Goal: Use online tool/utility: Utilize a website feature to perform a specific function

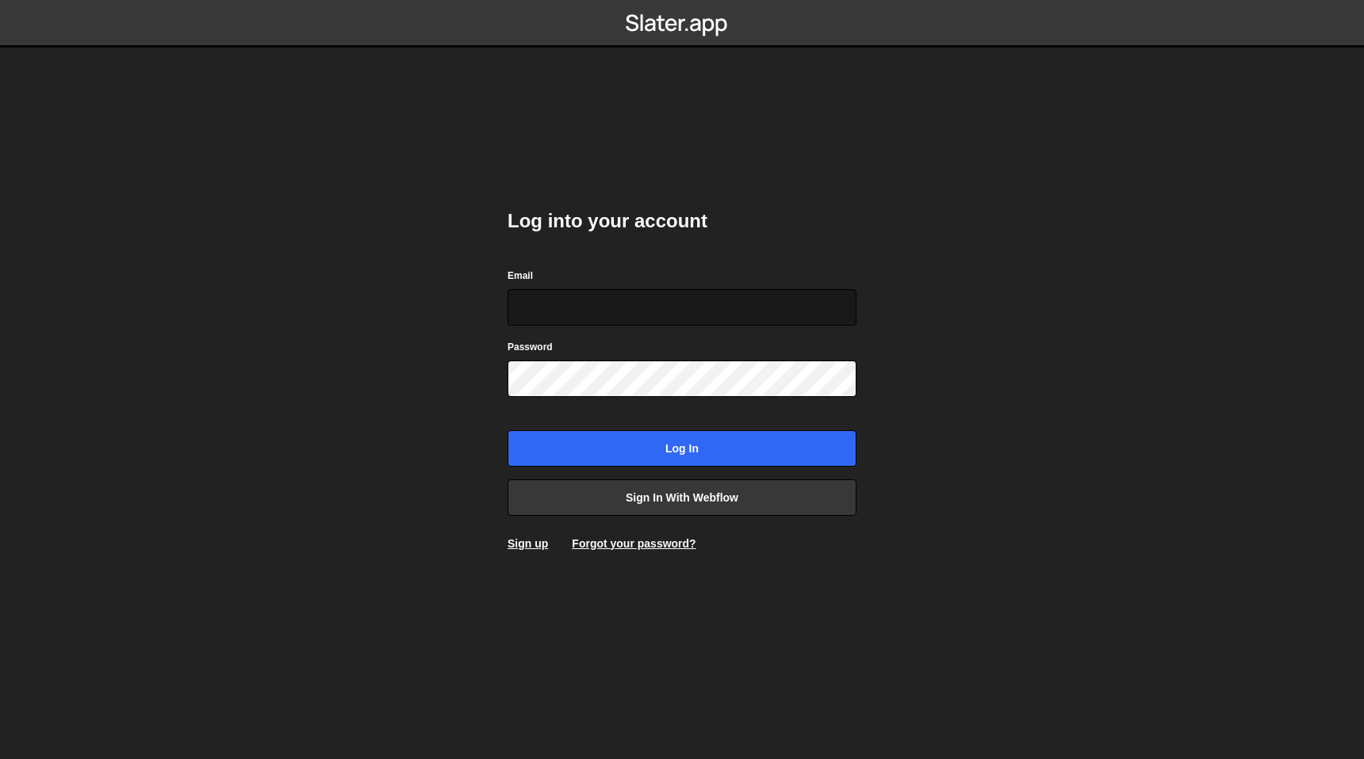
click at [780, 312] on input "Email" at bounding box center [681, 307] width 349 height 36
click at [682, 0] on com-1password-button at bounding box center [682, 0] width 0 height 0
type input "[EMAIL_ADDRESS][DOMAIN_NAME]"
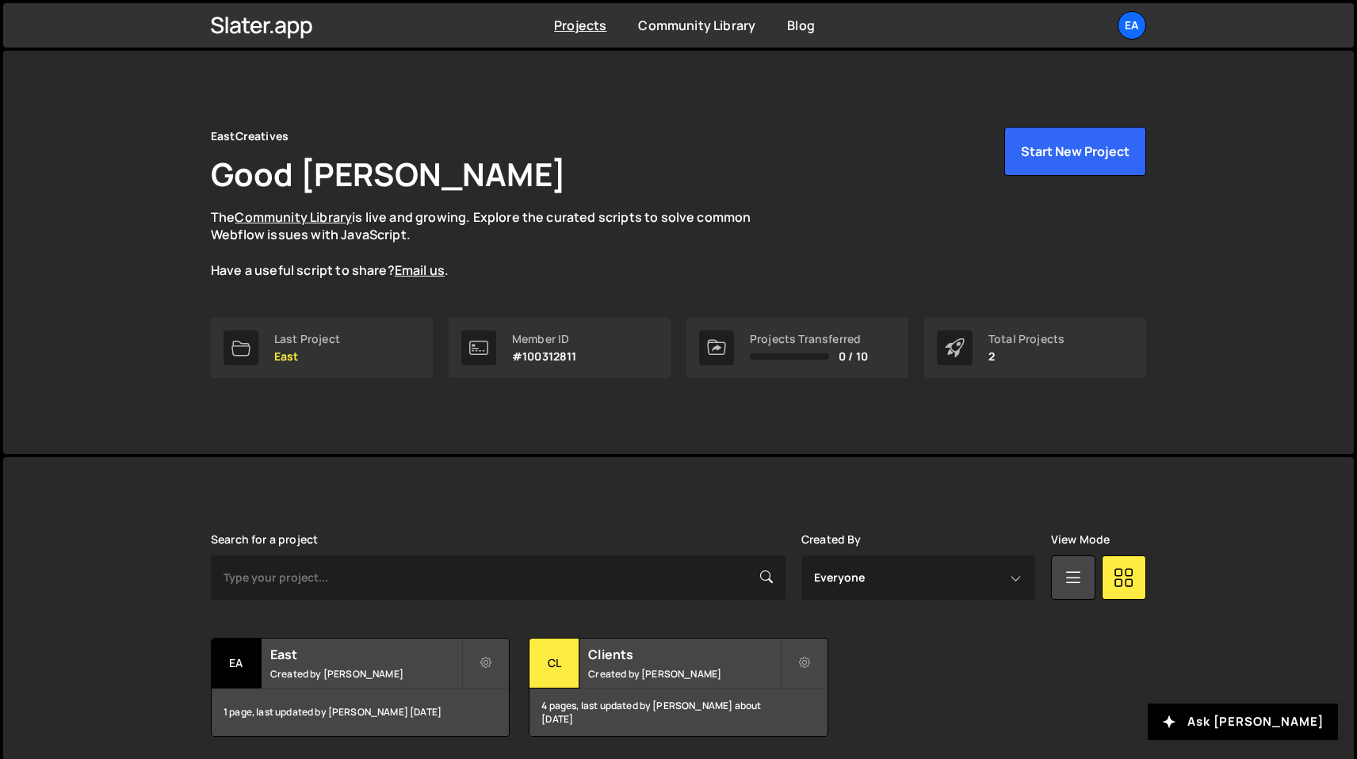
scroll to position [56, 0]
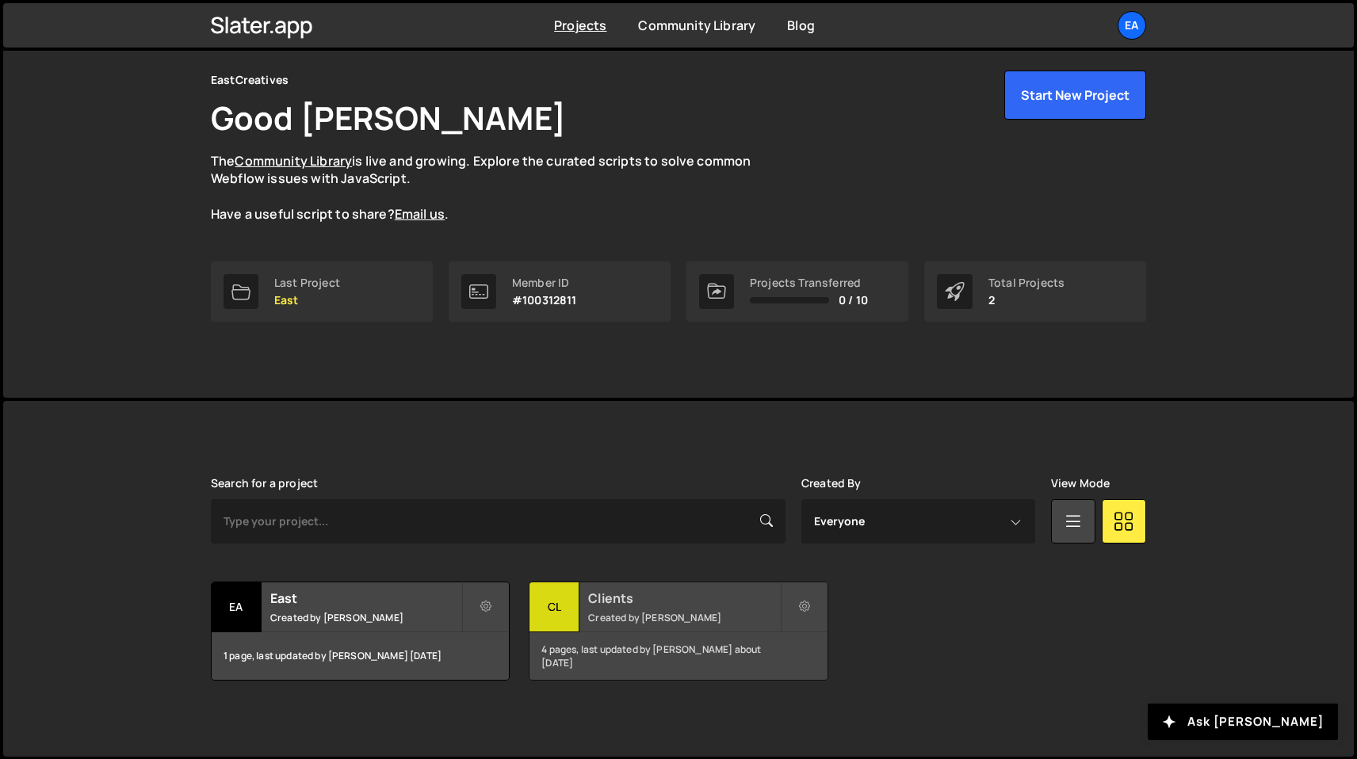
click at [609, 629] on div "Clients Created by Nick Elfvering" at bounding box center [678, 607] width 297 height 49
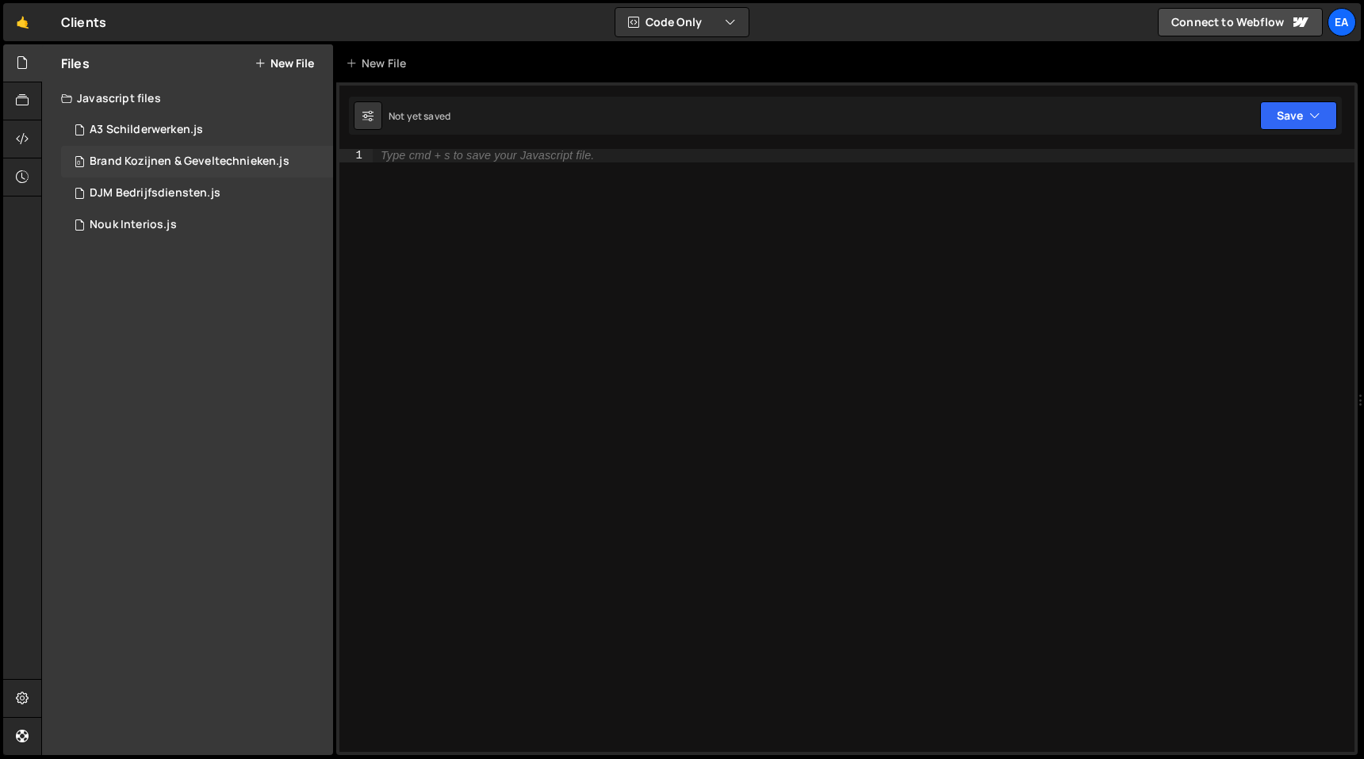
click at [143, 167] on div "Brand Kozijnen & Geveltechnieken.js" at bounding box center [190, 162] width 200 height 14
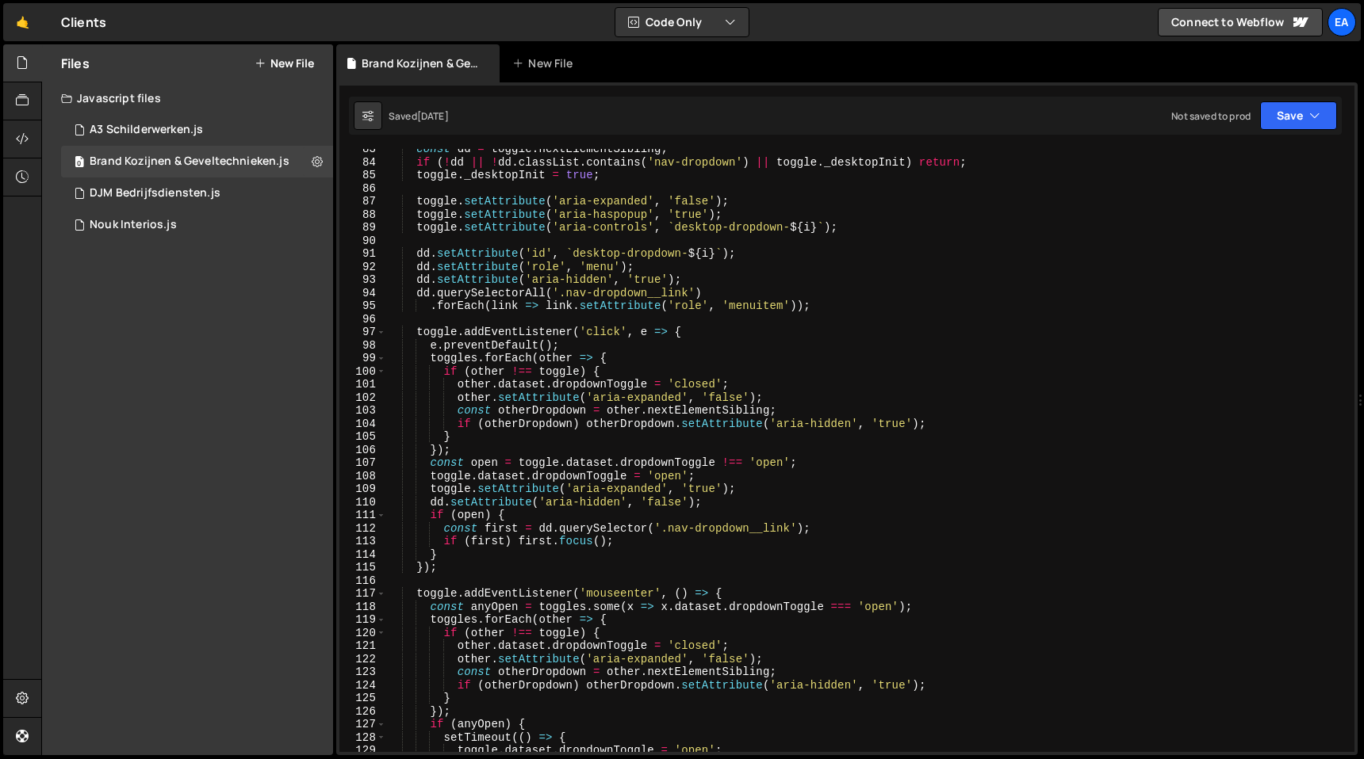
scroll to position [1079, 0]
type textarea "toggle.addEventListener('click', e => {"
click at [981, 337] on div "const dd = toggle . nextElementSibling ; if ( ! dd || ! dd . classList . contai…" at bounding box center [867, 457] width 962 height 629
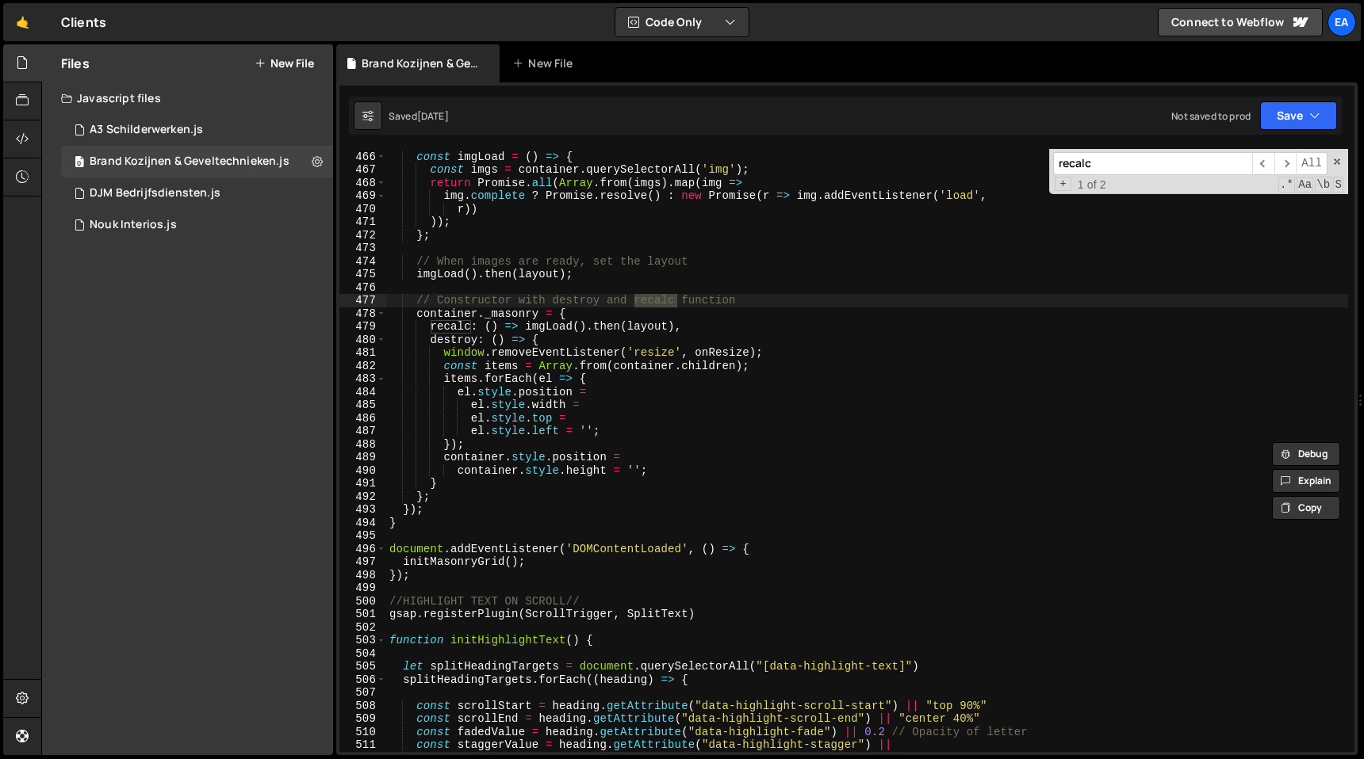
scroll to position [6081, 0]
type input "recalc"
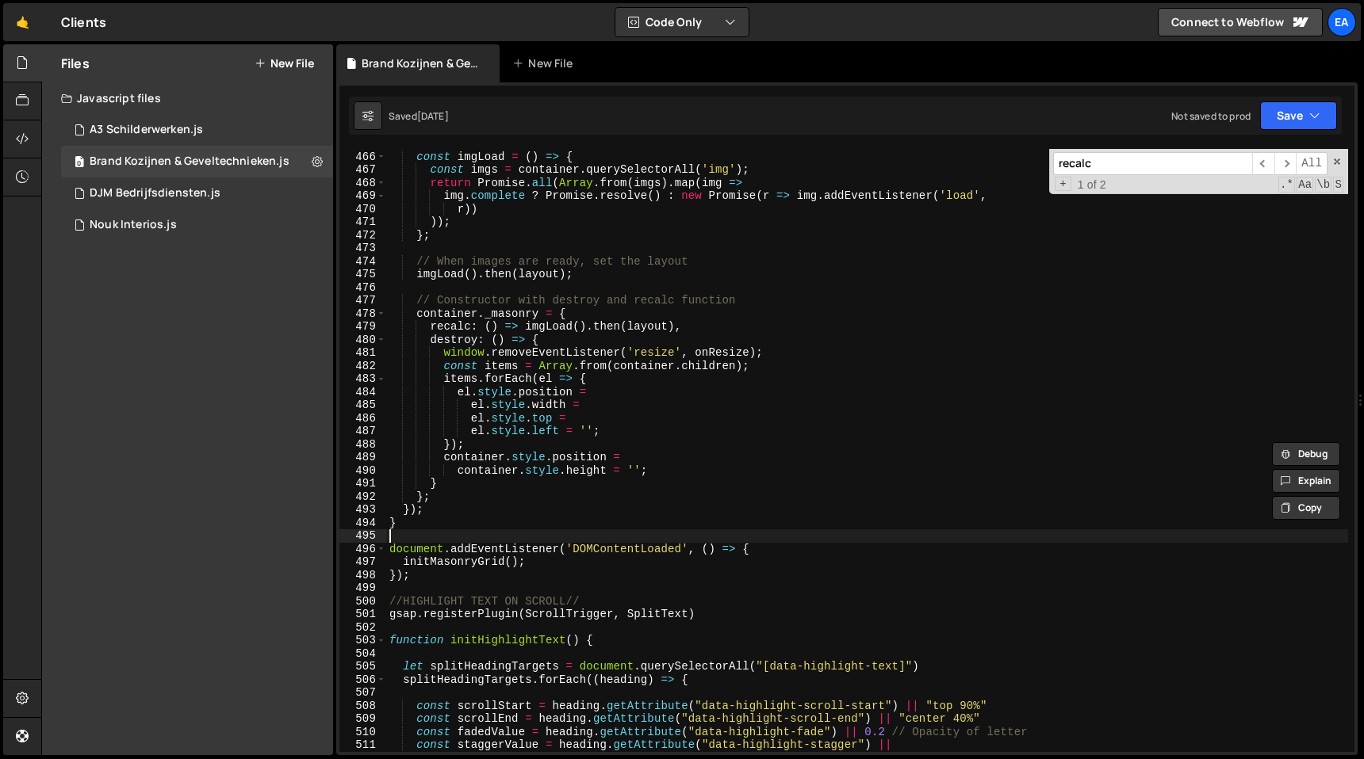
click at [471, 531] on div "// Return promise if images are loaded const imgLoad = ( ) => { const imgs = co…" at bounding box center [867, 451] width 962 height 629
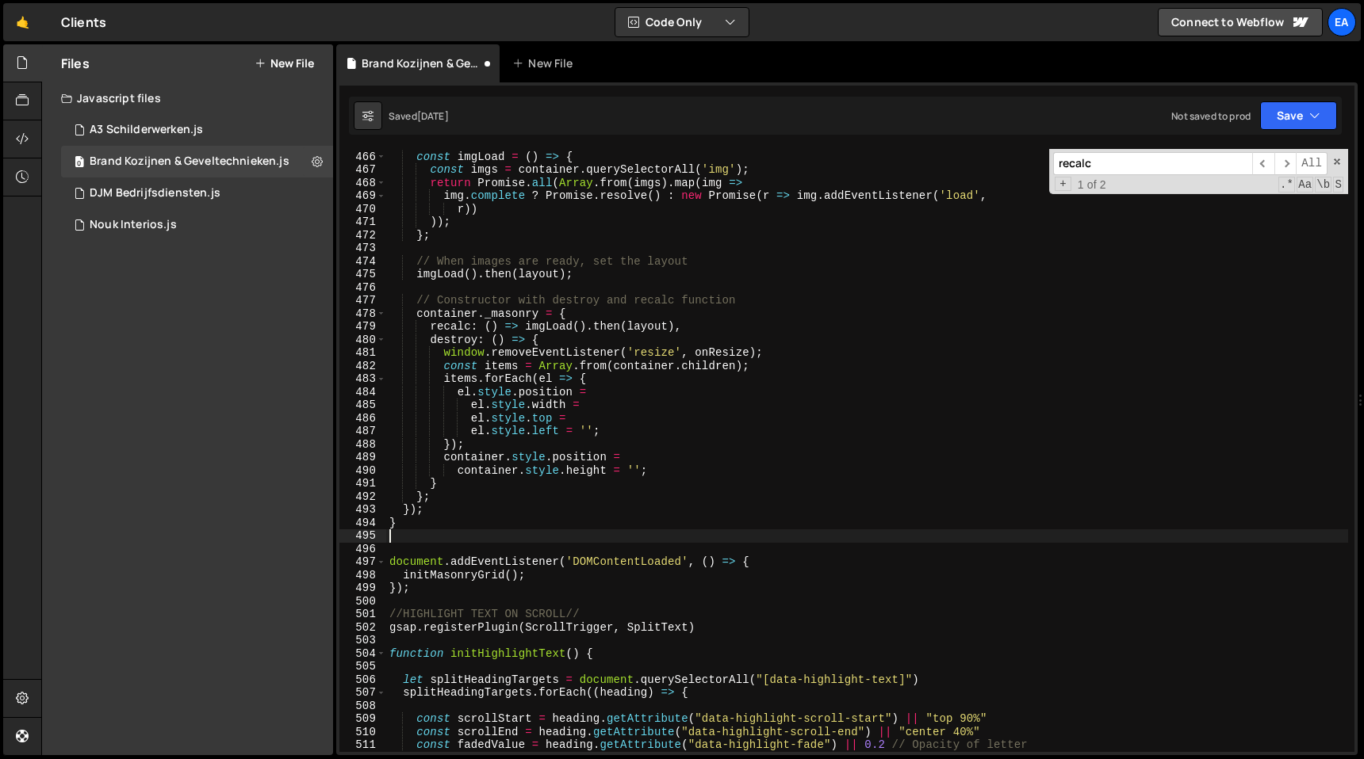
paste textarea "masonryGrid._masonry.recalc();"
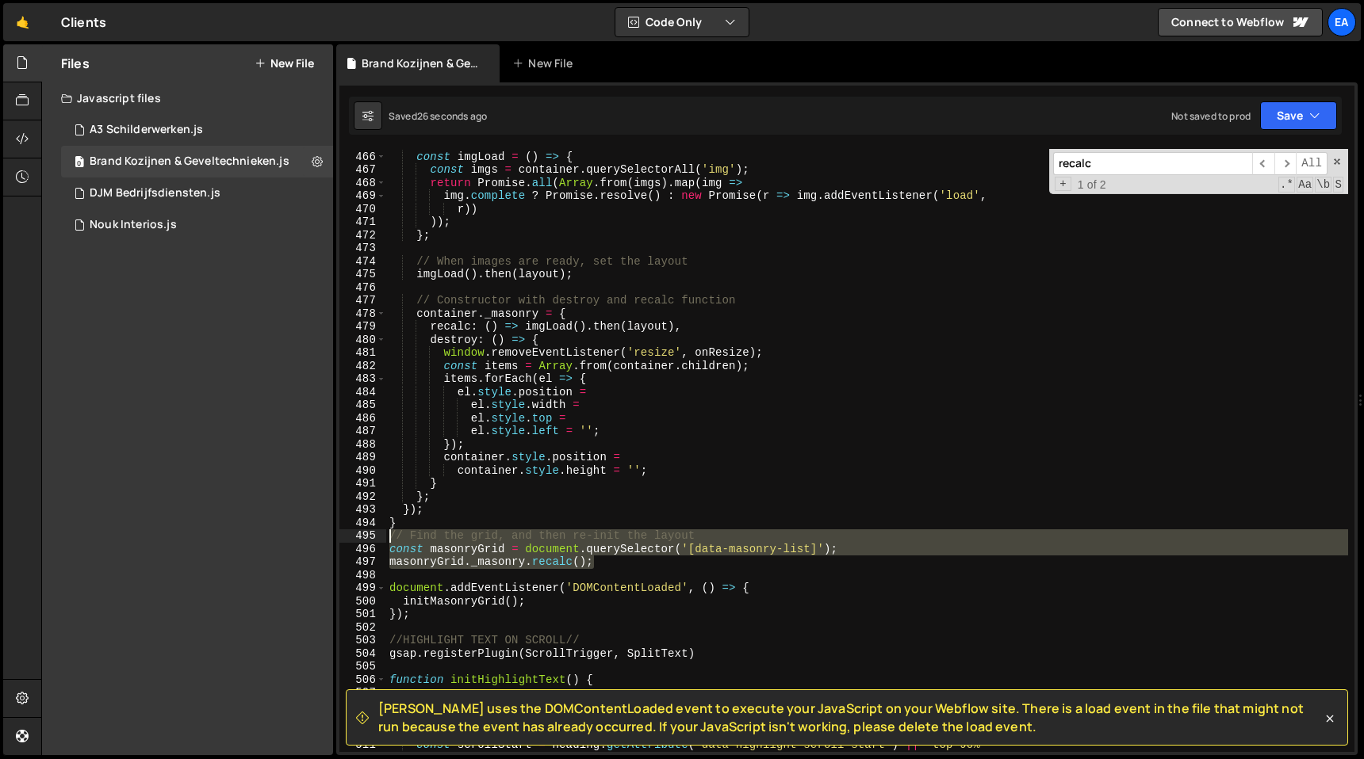
drag, startPoint x: 606, startPoint y: 563, endPoint x: 353, endPoint y: 538, distance: 254.1
click at [353, 538] on div "masonryGrid._masonry.recalc(); 465 466 467 468 469 470 471 472 473 474 475 476 …" at bounding box center [846, 450] width 1015 height 603
type textarea "// Find the grid, and then re-init the layout const masonryGrid = document.quer…"
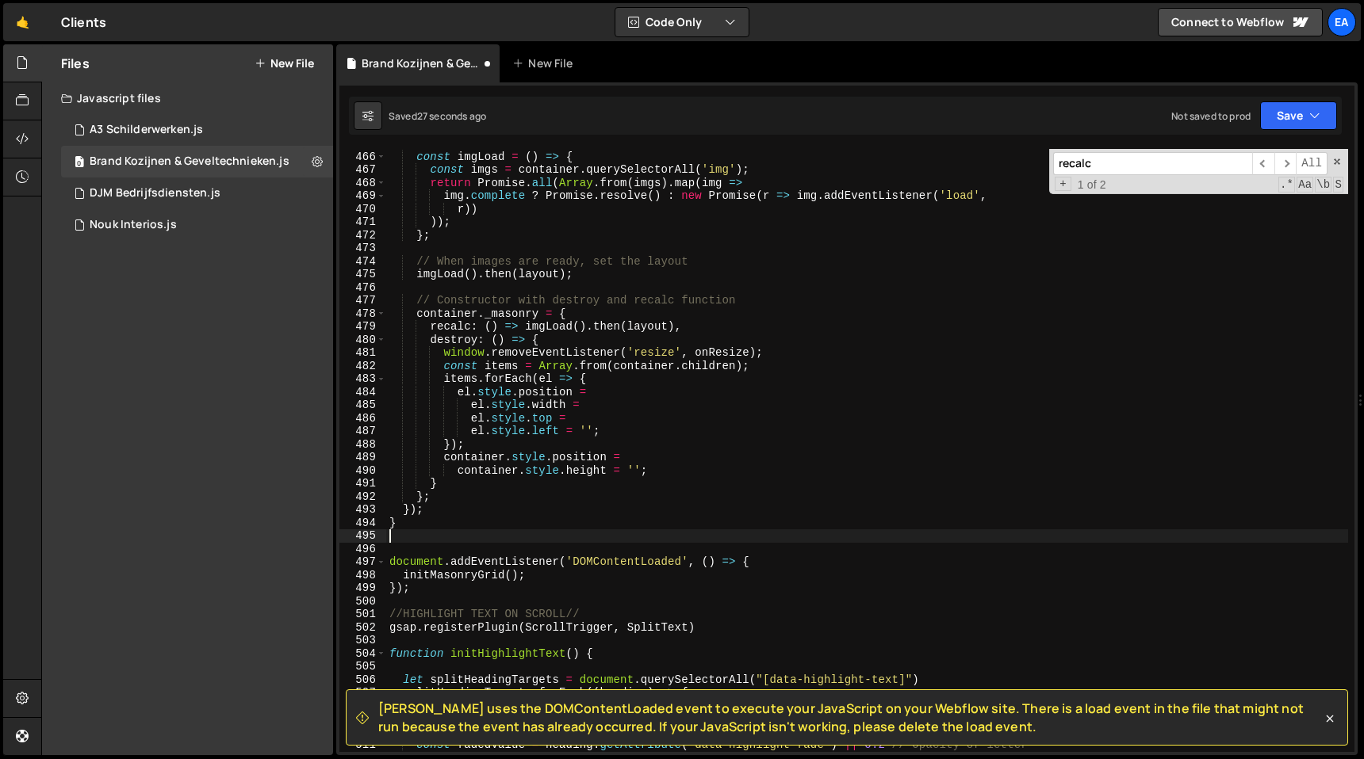
type textarea "}"
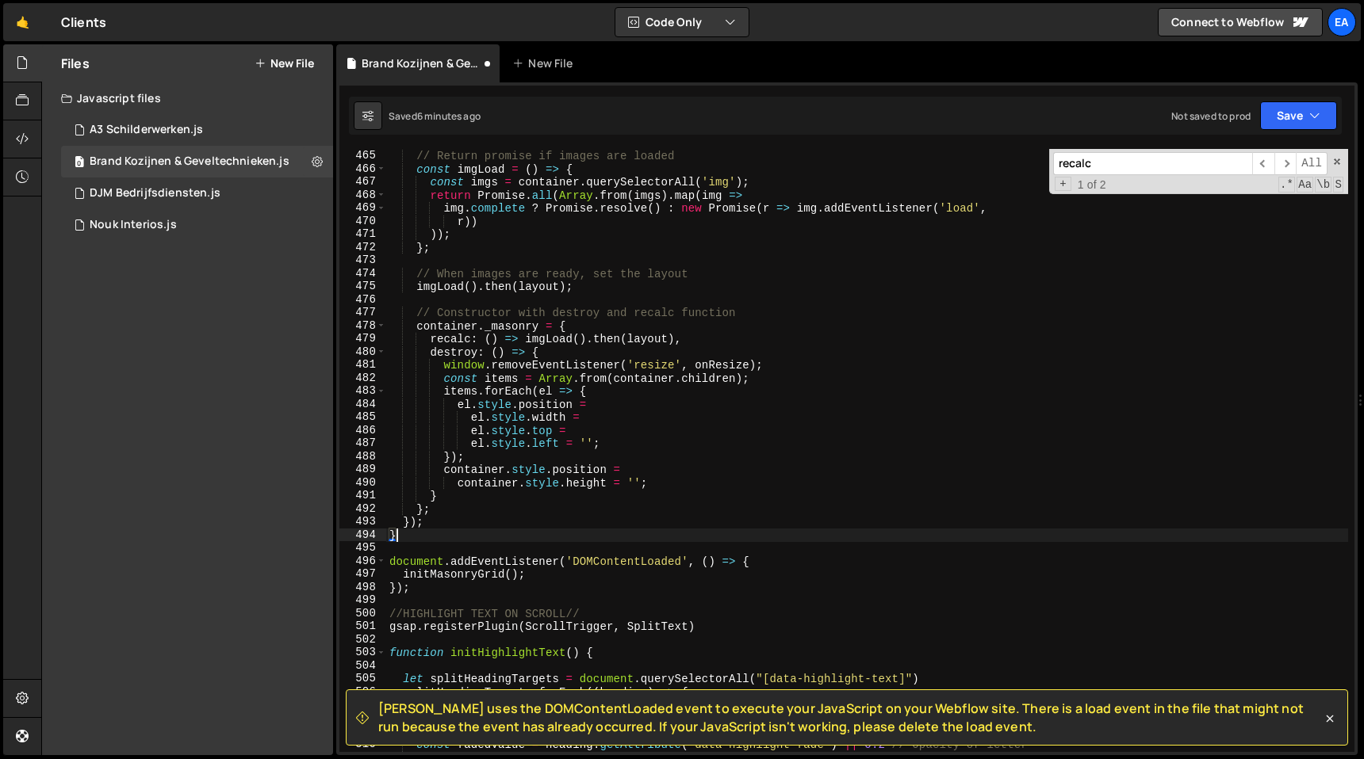
scroll to position [6108, 0]
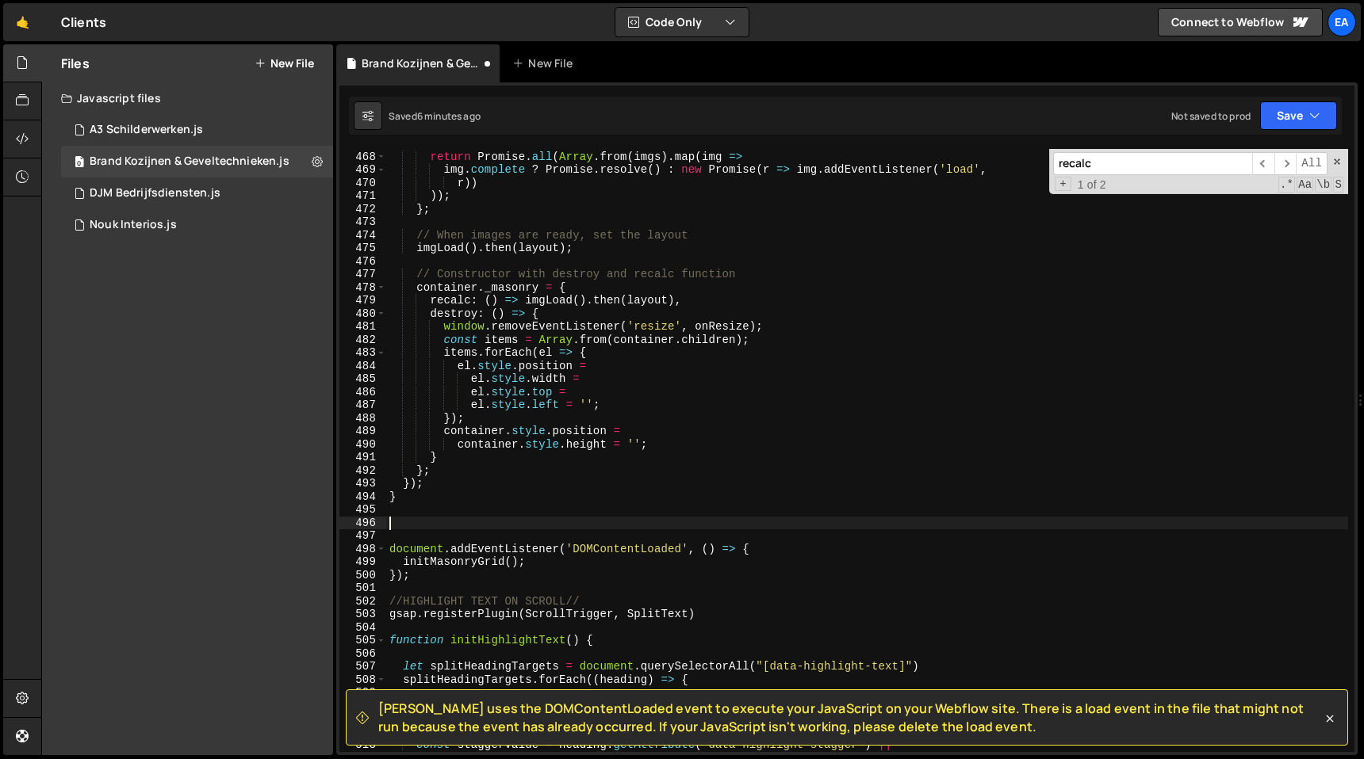
paste textarea "});"
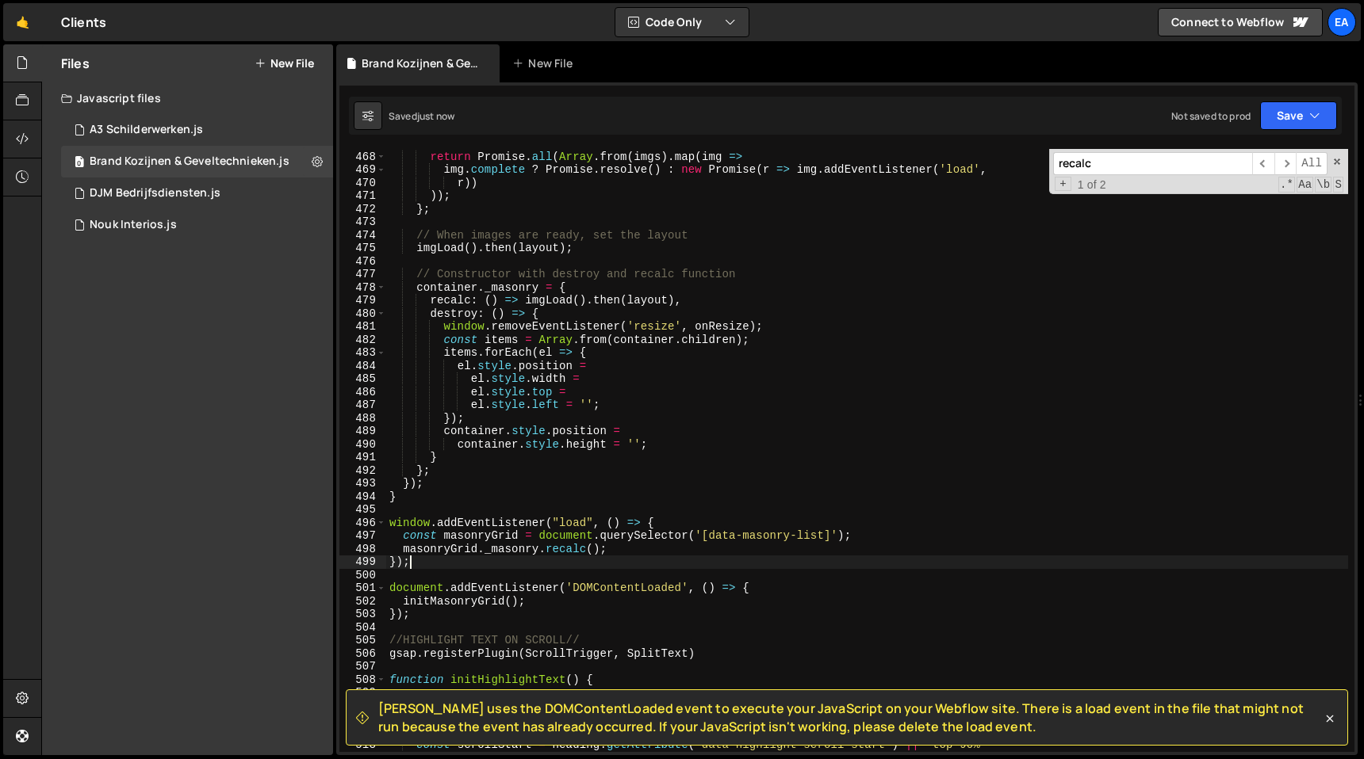
type textarea "});"
